Goal: Contribute content: Add original content to the website for others to see

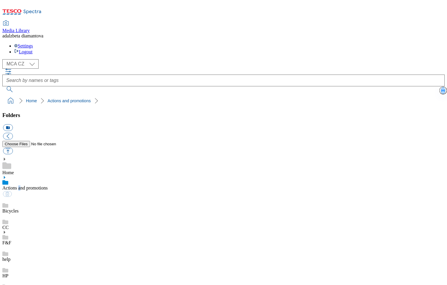
scroll to position [320, 0]
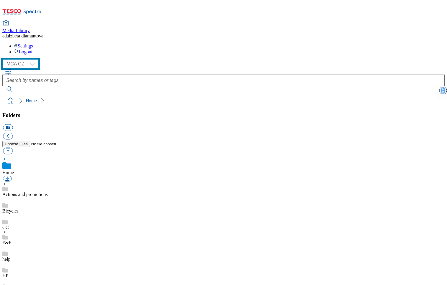
click at [35, 59] on select "MCA CZ MCA HU MCA SK" at bounding box center [20, 63] width 36 height 9
select select "flare-mca-hu"
click at [4, 59] on select "MCA CZ MCA HU MCA SK" at bounding box center [20, 63] width 36 height 9
click at [11, 182] on div "Actions and promotions Bicycles CC F&F HP icons lego PDF preview prod Scan and …" at bounding box center [223, 285] width 443 height 207
click at [6, 182] on icon at bounding box center [4, 184] width 4 height 4
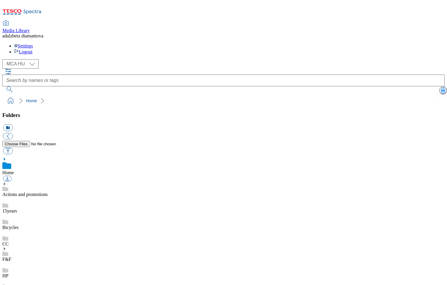
click at [17, 209] on link "15years" at bounding box center [9, 211] width 15 height 5
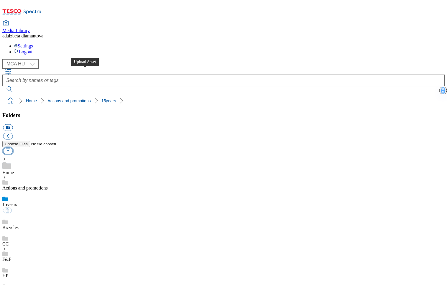
click at [13, 148] on button "button" at bounding box center [8, 151] width 10 height 7
type input "C:\fakepath\hu-wk30-15y01.png"
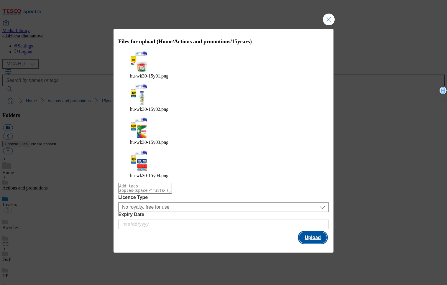
click at [316, 232] on button "Upload" at bounding box center [313, 237] width 28 height 11
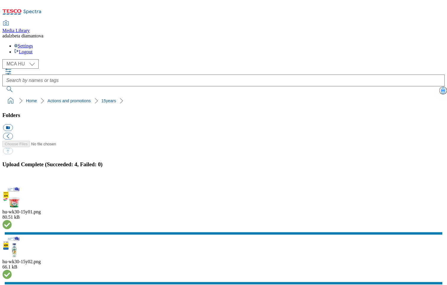
click at [12, 180] on button "button" at bounding box center [7, 183] width 9 height 6
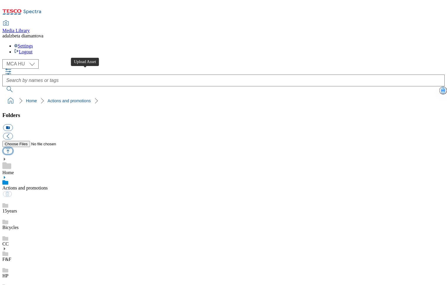
click at [13, 148] on button "button" at bounding box center [8, 151] width 10 height 7
type input "C:\fakepath\hu-wk30-ac-baby.png"
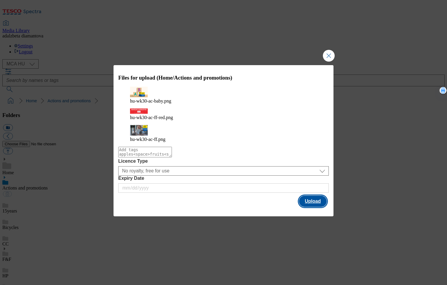
click at [313, 196] on button "Upload" at bounding box center [313, 201] width 28 height 11
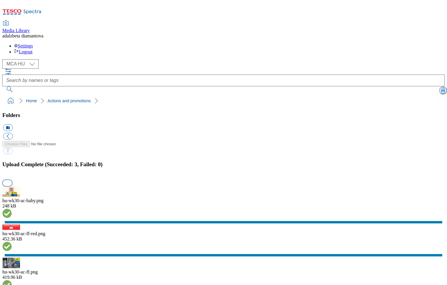
click at [12, 180] on button "button" at bounding box center [7, 183] width 9 height 6
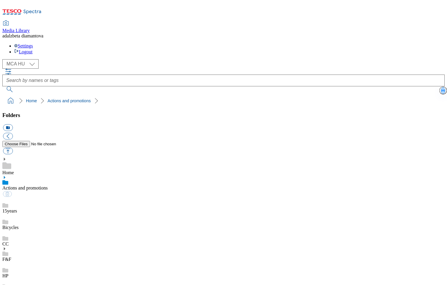
click at [8, 274] on link "HP" at bounding box center [5, 276] width 6 height 5
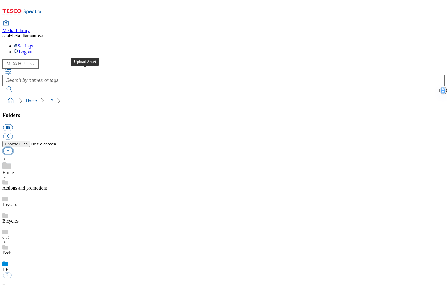
click at [13, 148] on button "button" at bounding box center [8, 151] width 10 height 7
type input "C:\fakepath\hu-wk30-hp-product01.png"
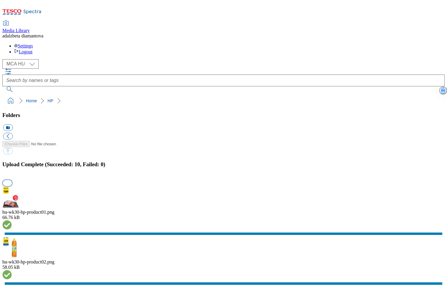
click at [12, 180] on button "button" at bounding box center [7, 183] width 9 height 6
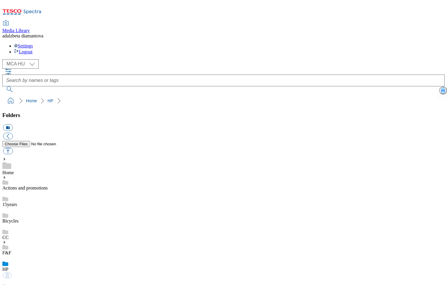
click at [30, 186] on link "Actions and promotions" at bounding box center [24, 188] width 45 height 5
click at [17, 209] on link "15years" at bounding box center [9, 211] width 15 height 5
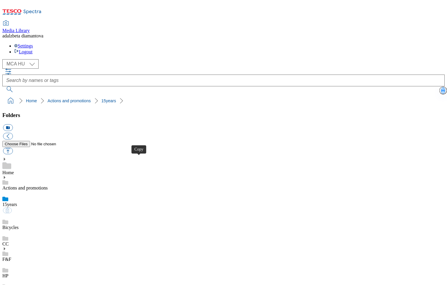
click at [48, 186] on link "Actions and promotions" at bounding box center [24, 188] width 45 height 5
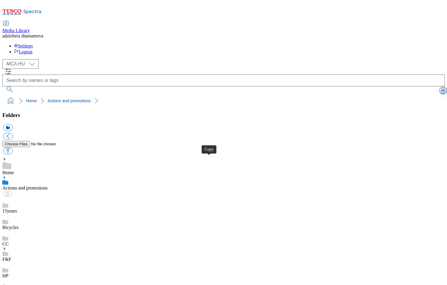
click at [32, 262] on div "HP" at bounding box center [223, 270] width 443 height 17
click at [48, 186] on link "Actions and promotions" at bounding box center [24, 188] width 45 height 5
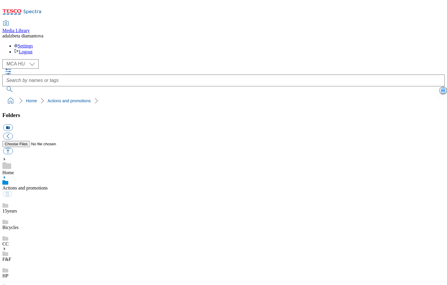
click at [33, 262] on div "HP" at bounding box center [223, 270] width 443 height 17
